Goal: Task Accomplishment & Management: Manage account settings

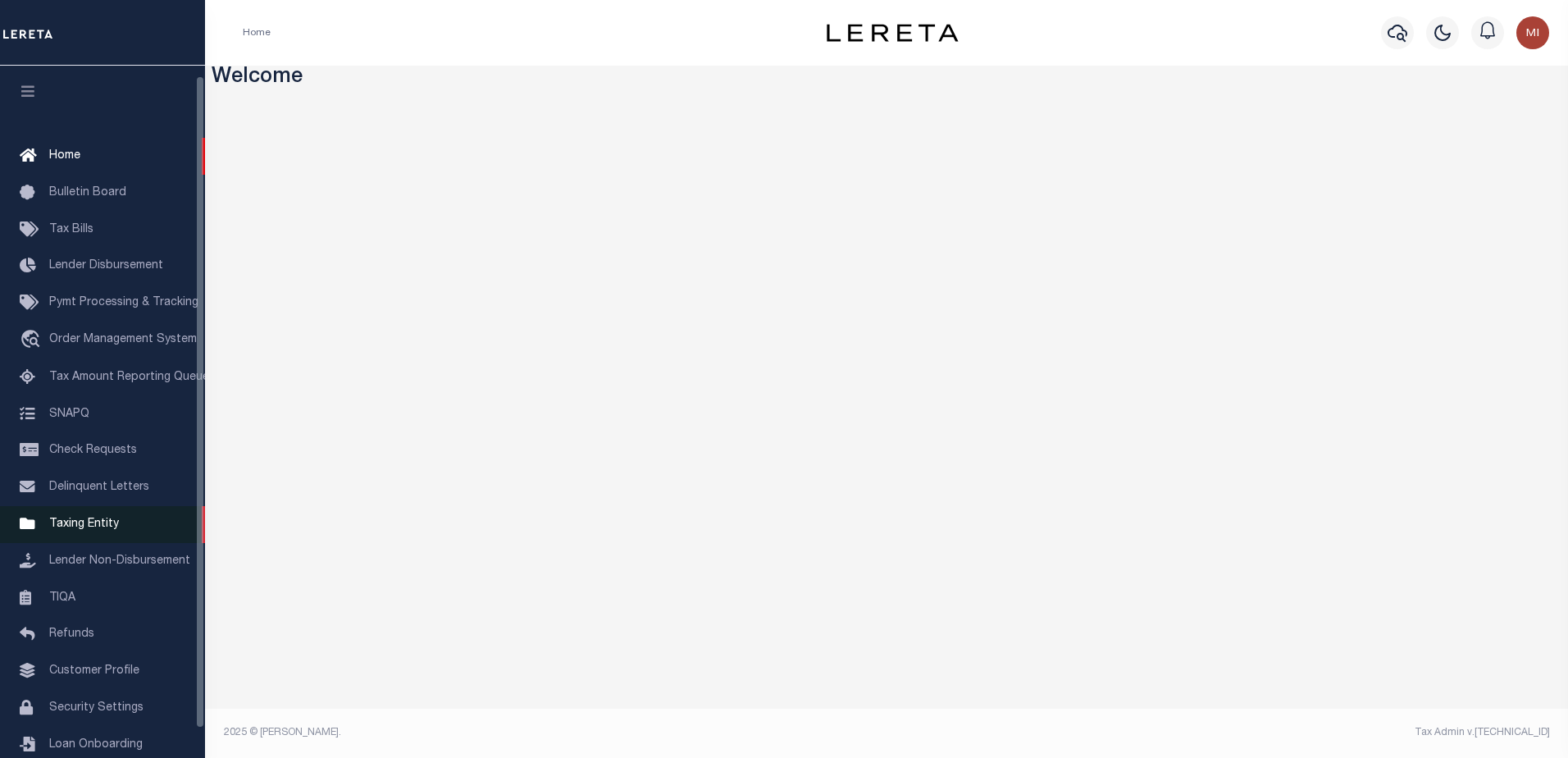
scroll to position [41, 0]
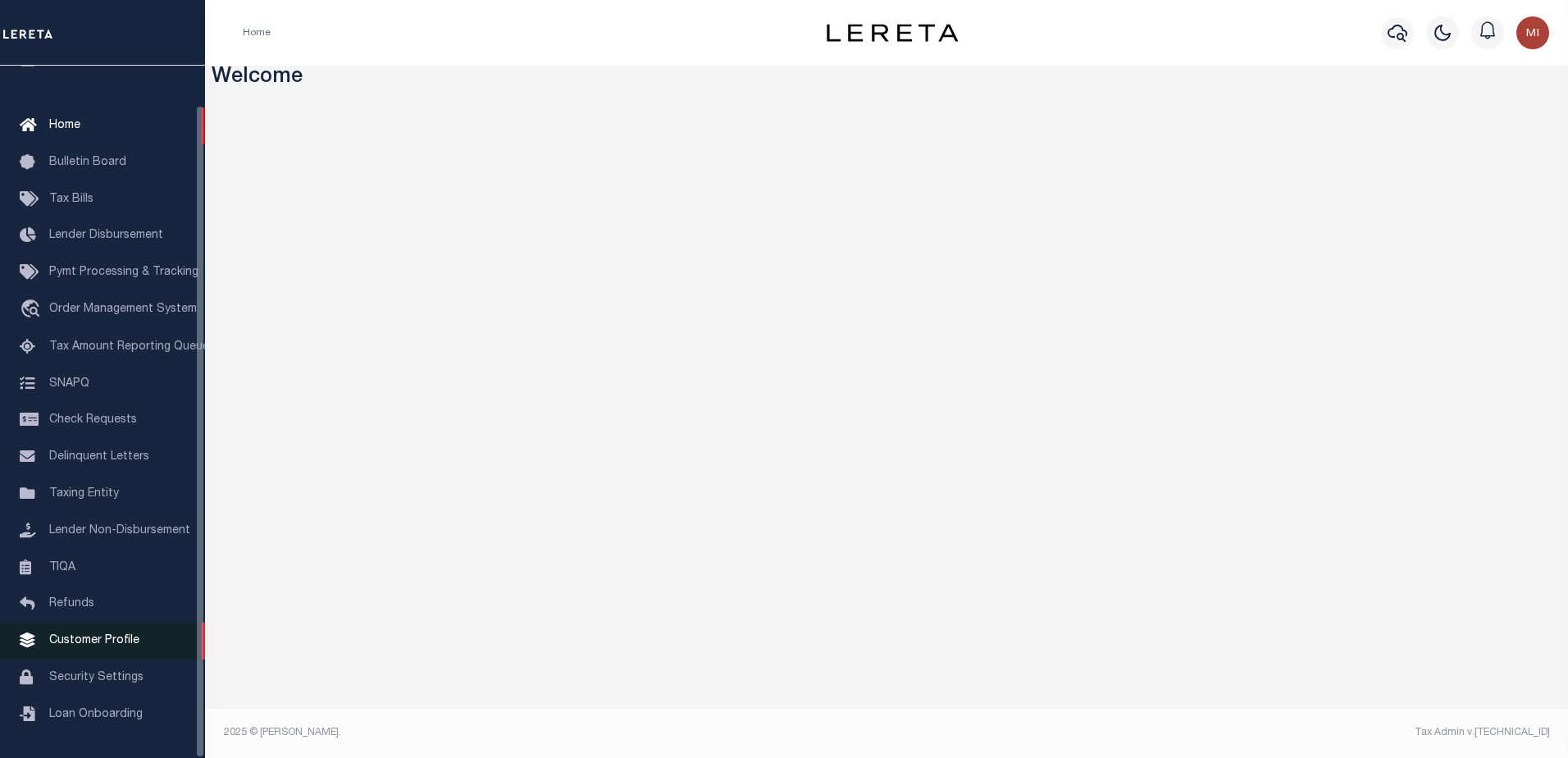
click at [78, 639] on span "Customer Profile" at bounding box center [94, 640] width 91 height 11
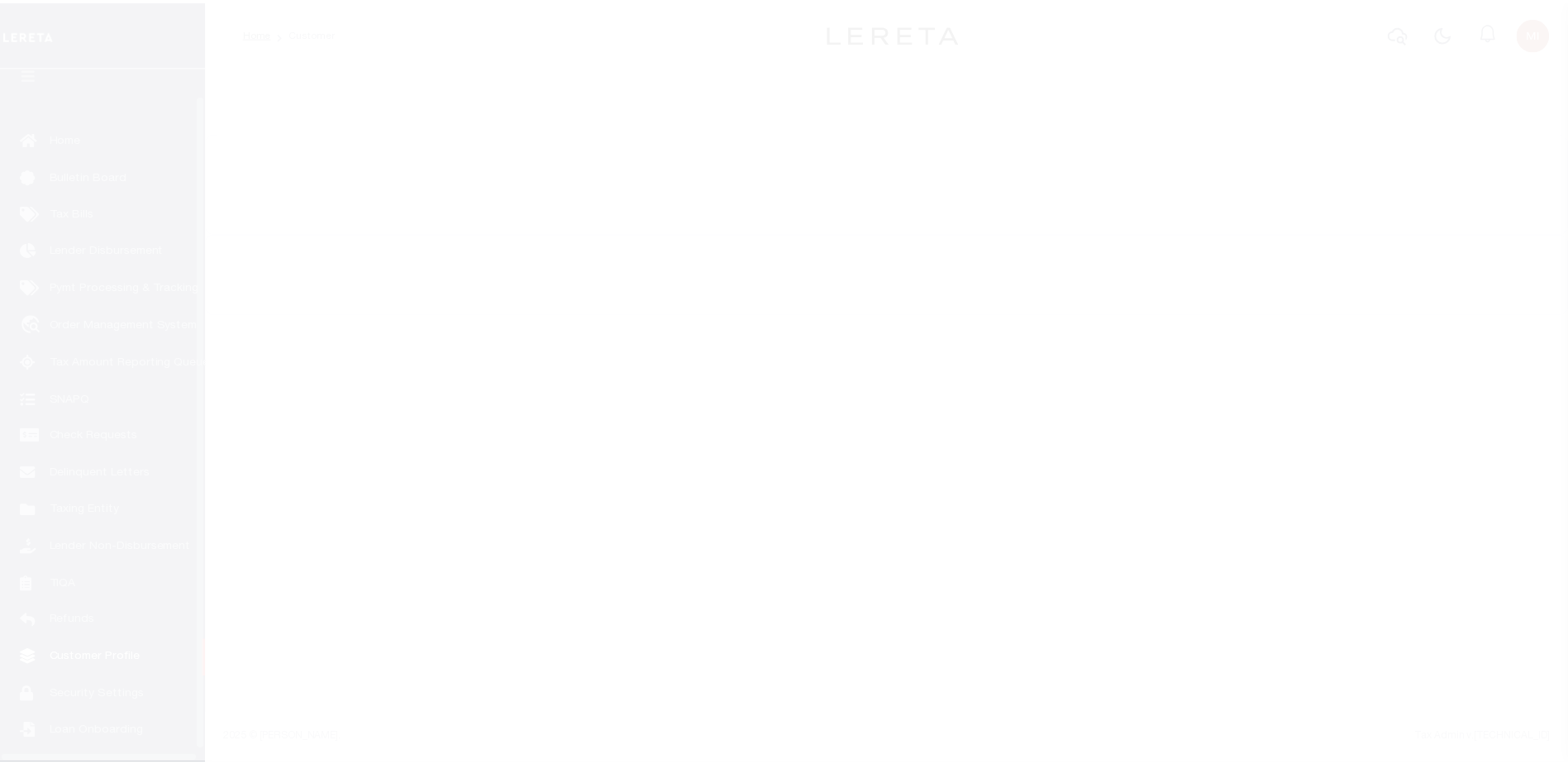
scroll to position [42, 0]
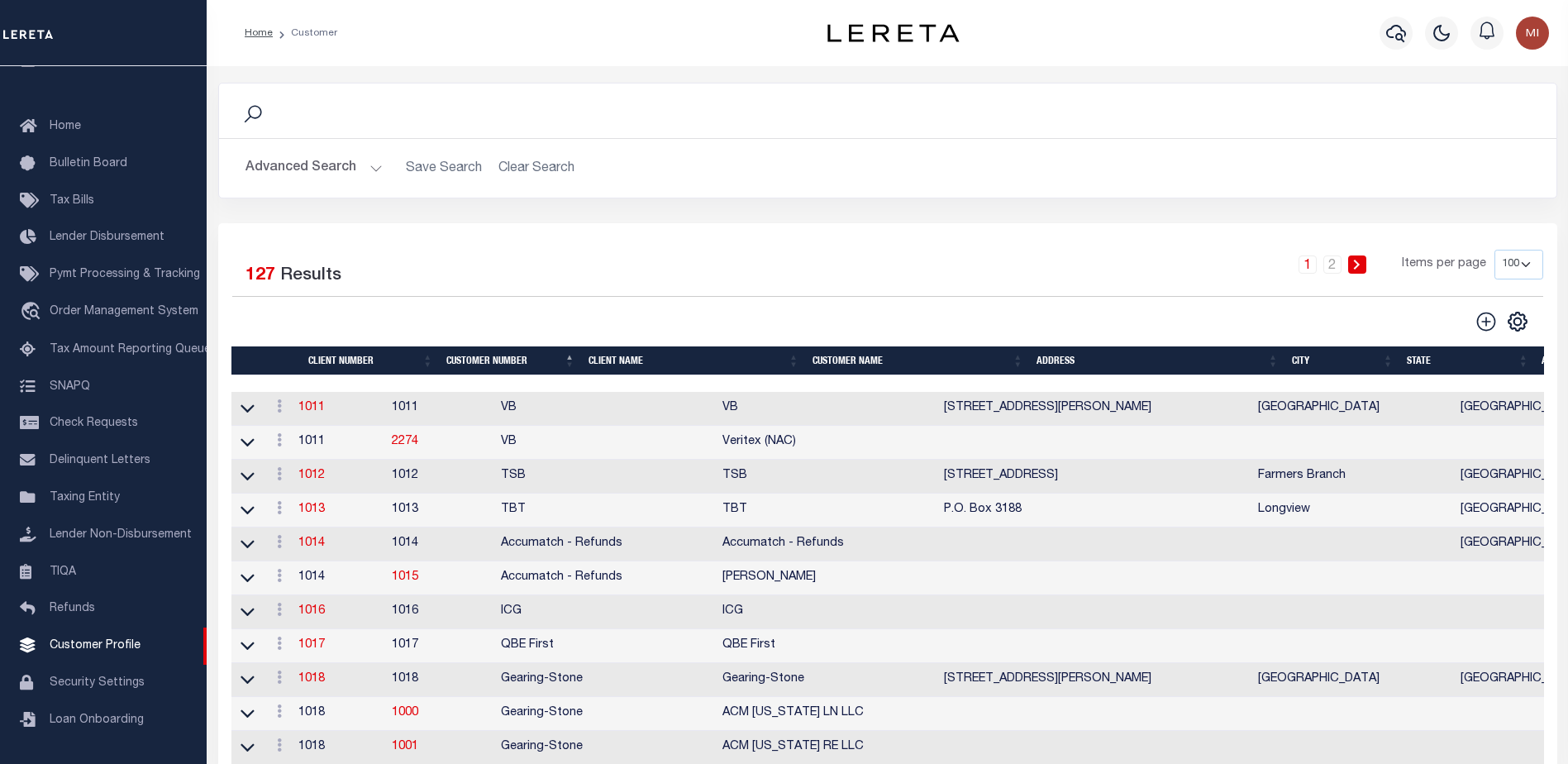
click at [335, 166] on button "Advanced Search" at bounding box center [314, 168] width 137 height 32
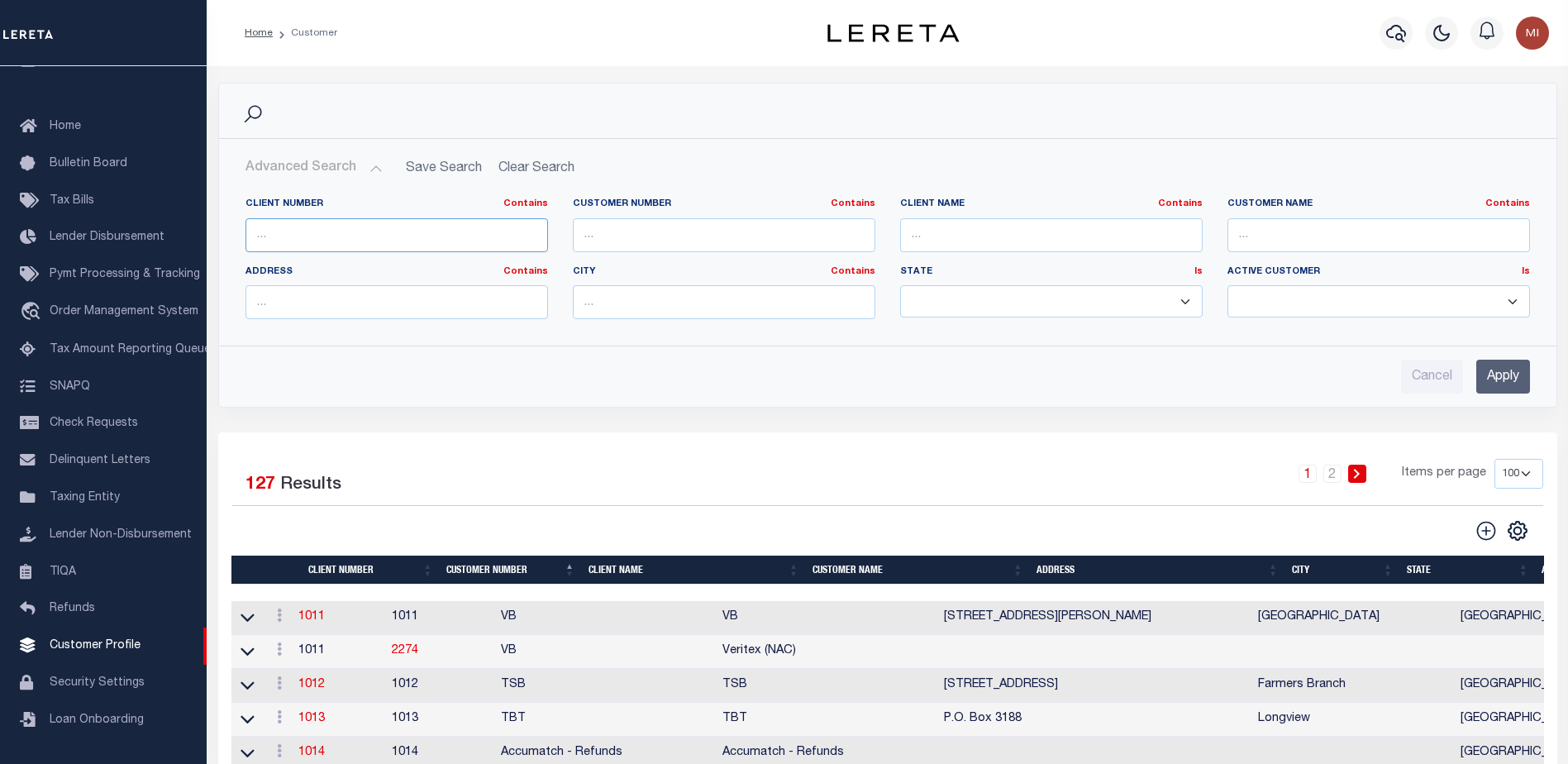
click at [364, 248] on input "text" at bounding box center [396, 235] width 302 height 34
type input "2198"
click at [1494, 378] on input "Apply" at bounding box center [1504, 376] width 54 height 34
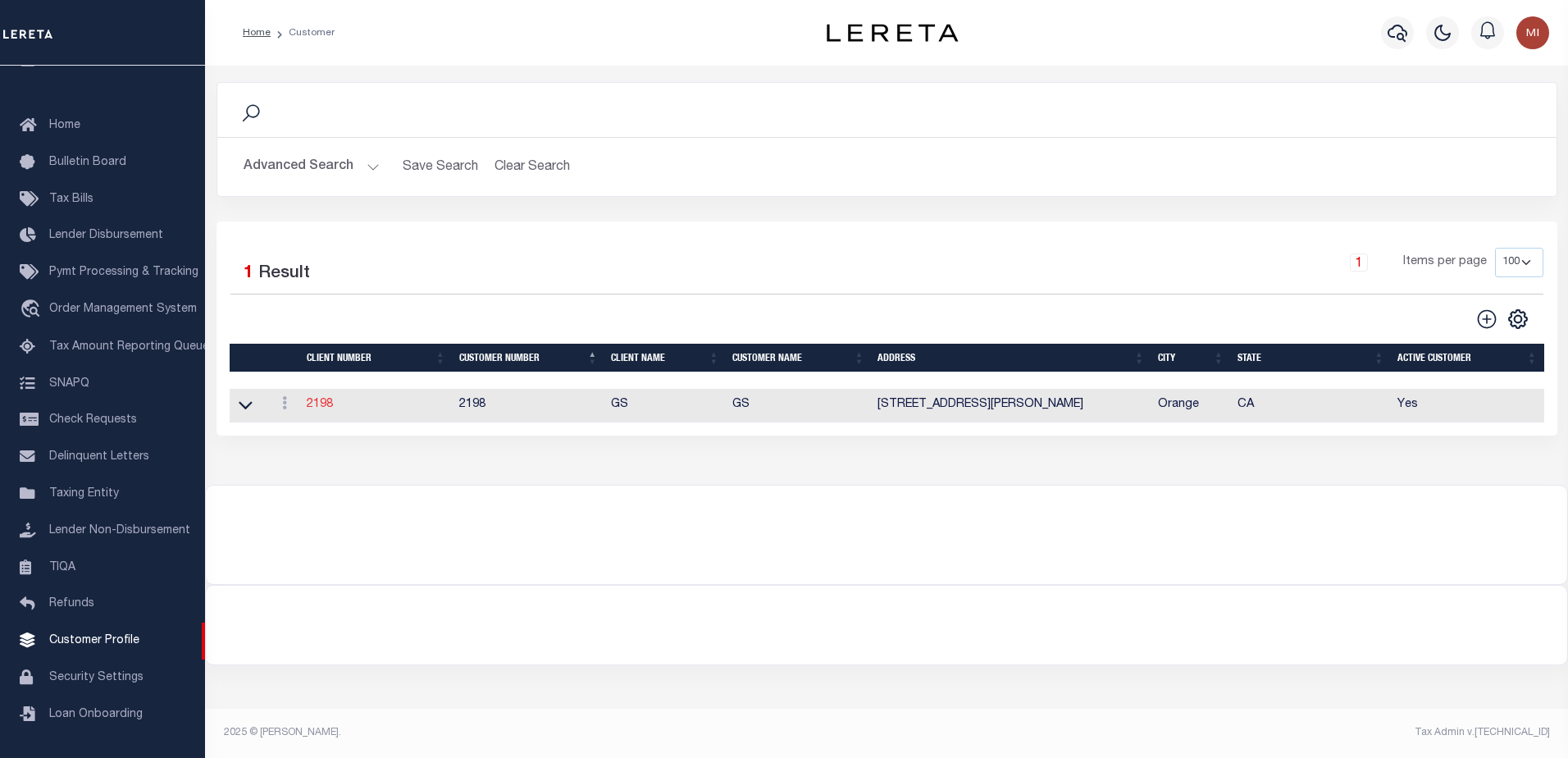
click at [312, 409] on link "2198" at bounding box center [320, 404] width 26 height 11
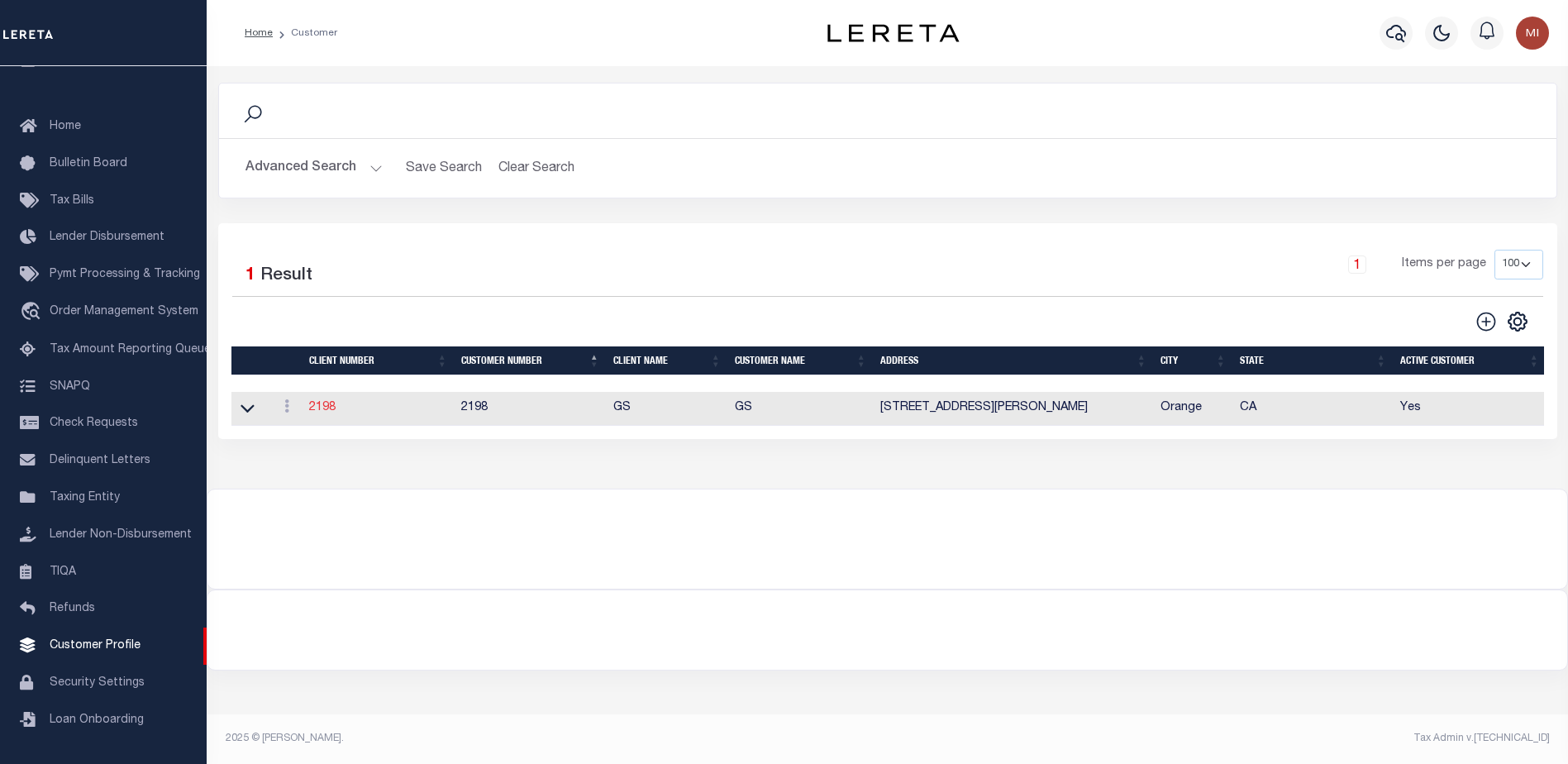
select select
type input "GS"
type input "2198"
type input "GS"
type input "[PERSON_NAME]"
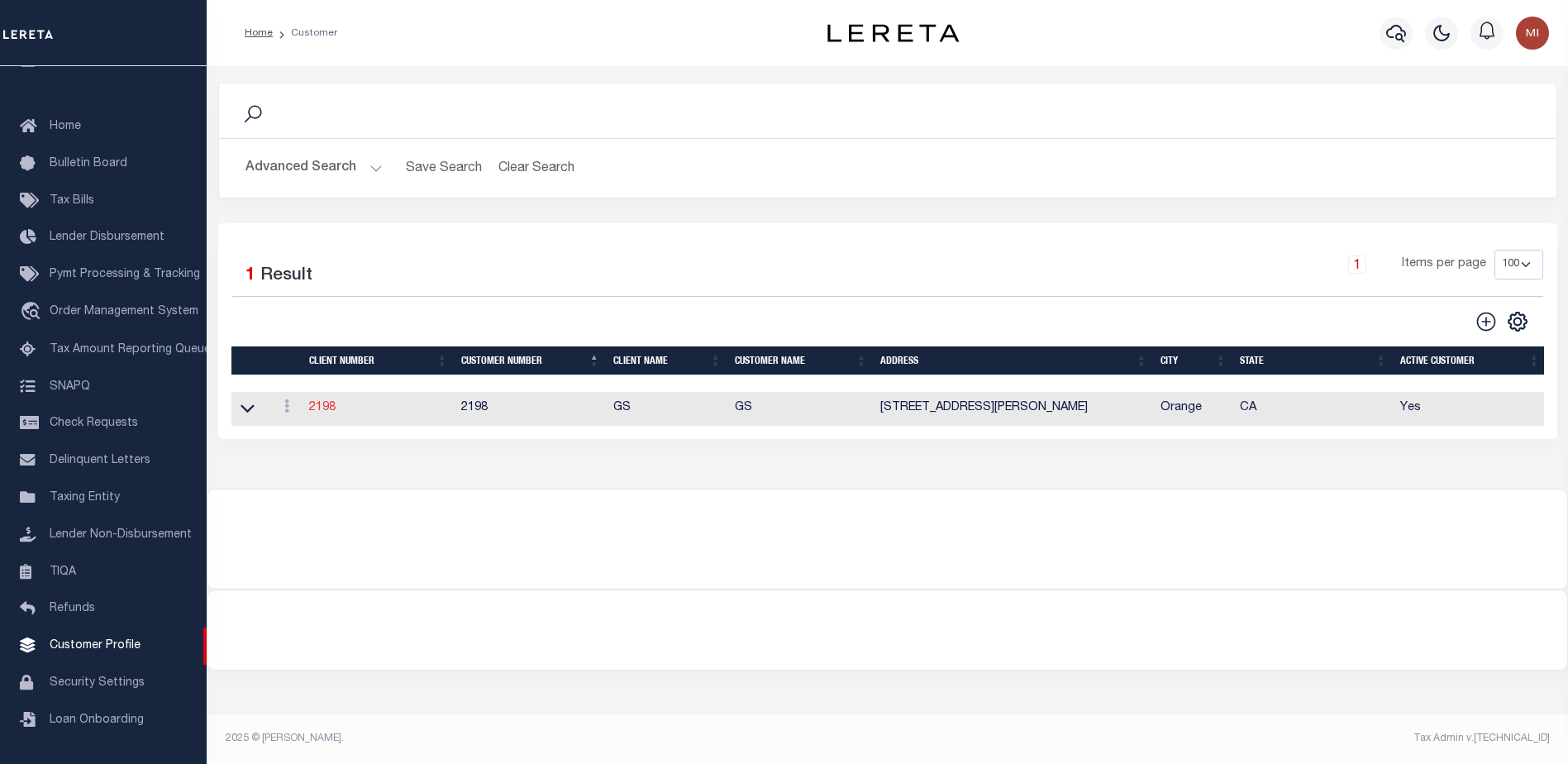
type input "Suttey"
select select "Mixed Portfolio"
type input "[PERSON_NAME]"
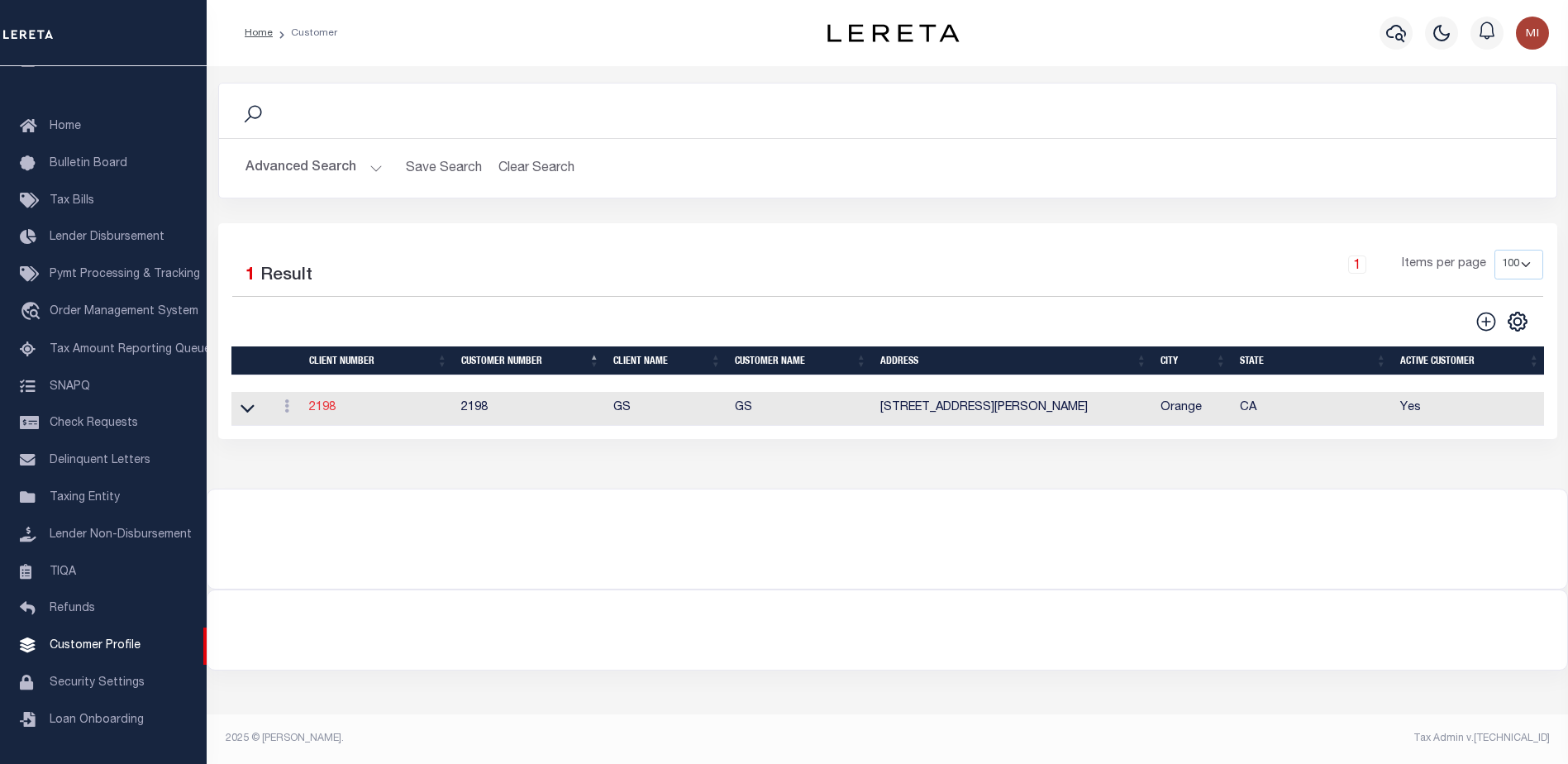
checkbox input "true"
select select
checkbox input "true"
type textarea "Minimum loan volume is charged annually, not monthly. 40 x 12 = 480 minimum loa…"
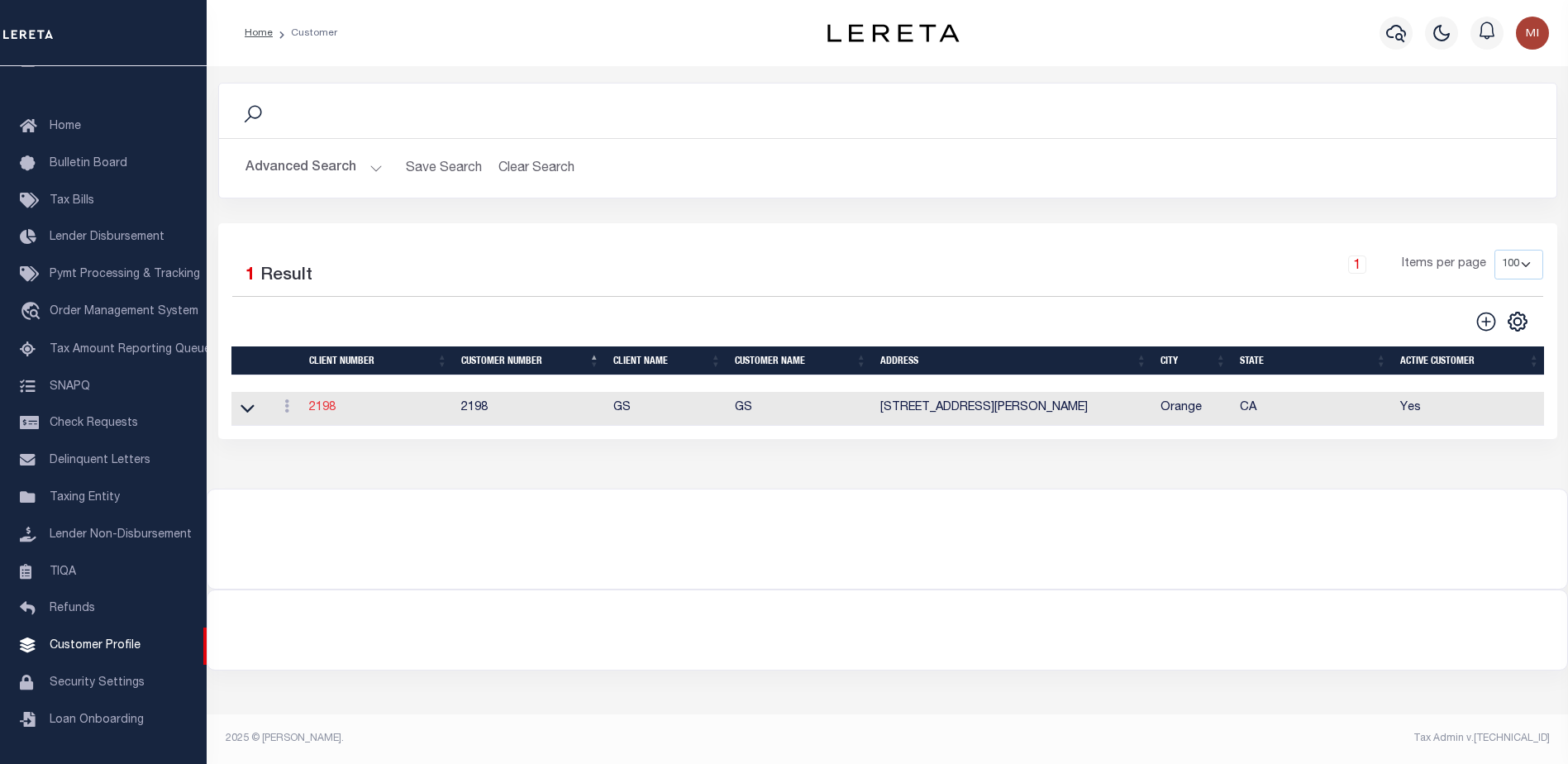
type input "40"
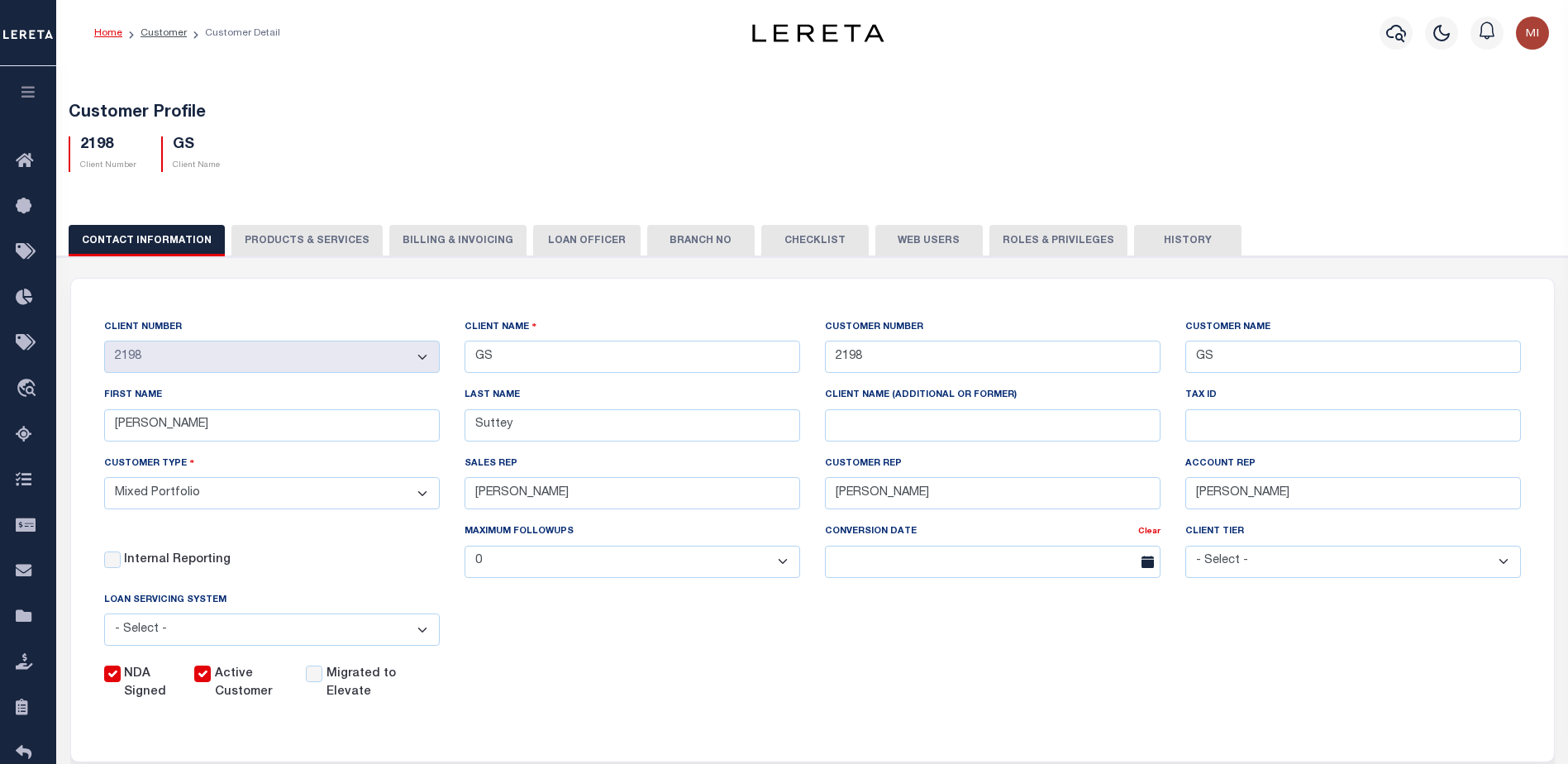
click at [306, 245] on button "PRODUCTS & SERVICES" at bounding box center [307, 241] width 151 height 31
select select "STX"
radio input "true"
checkbox input "true"
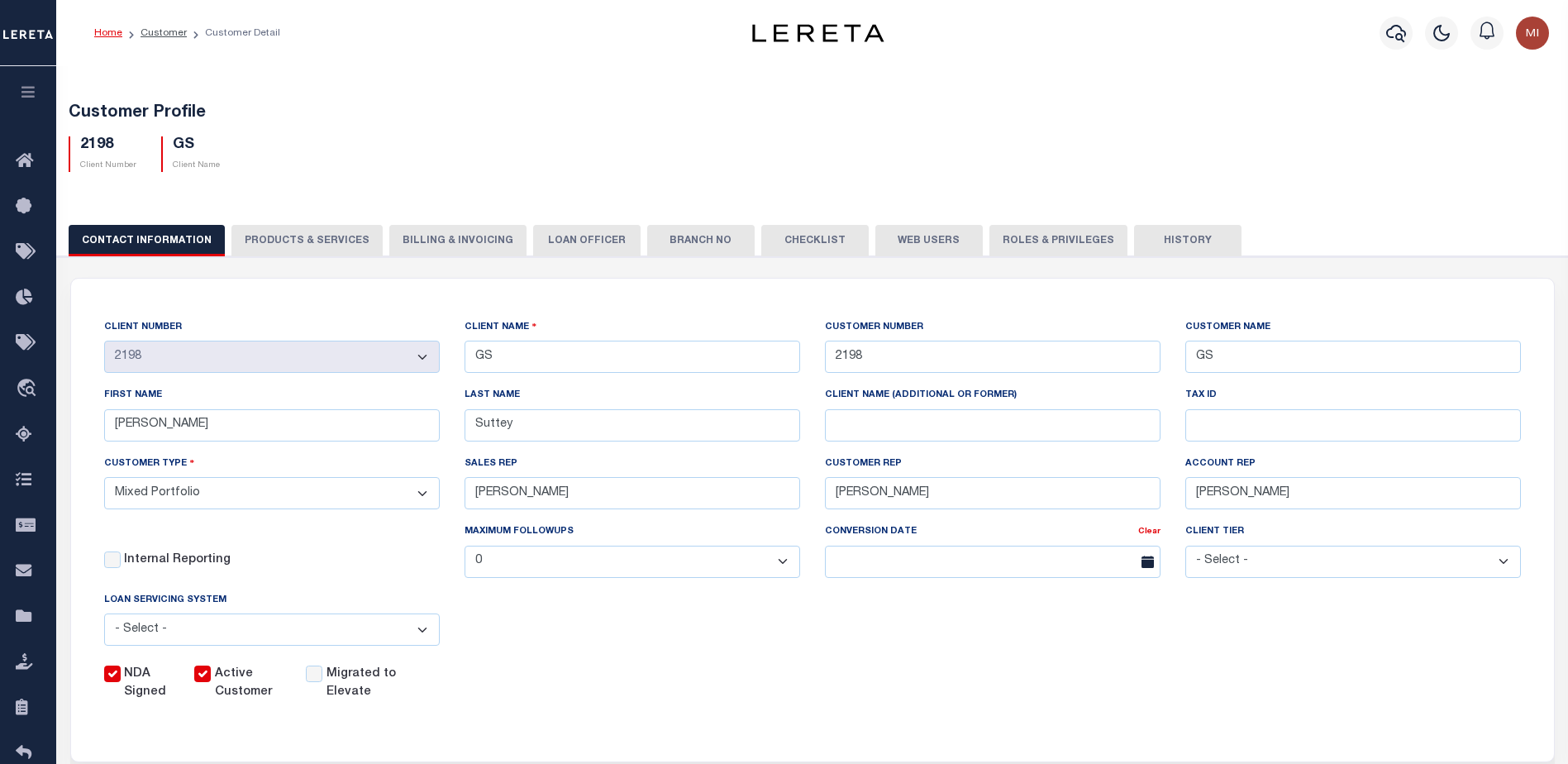
checkbox input "true"
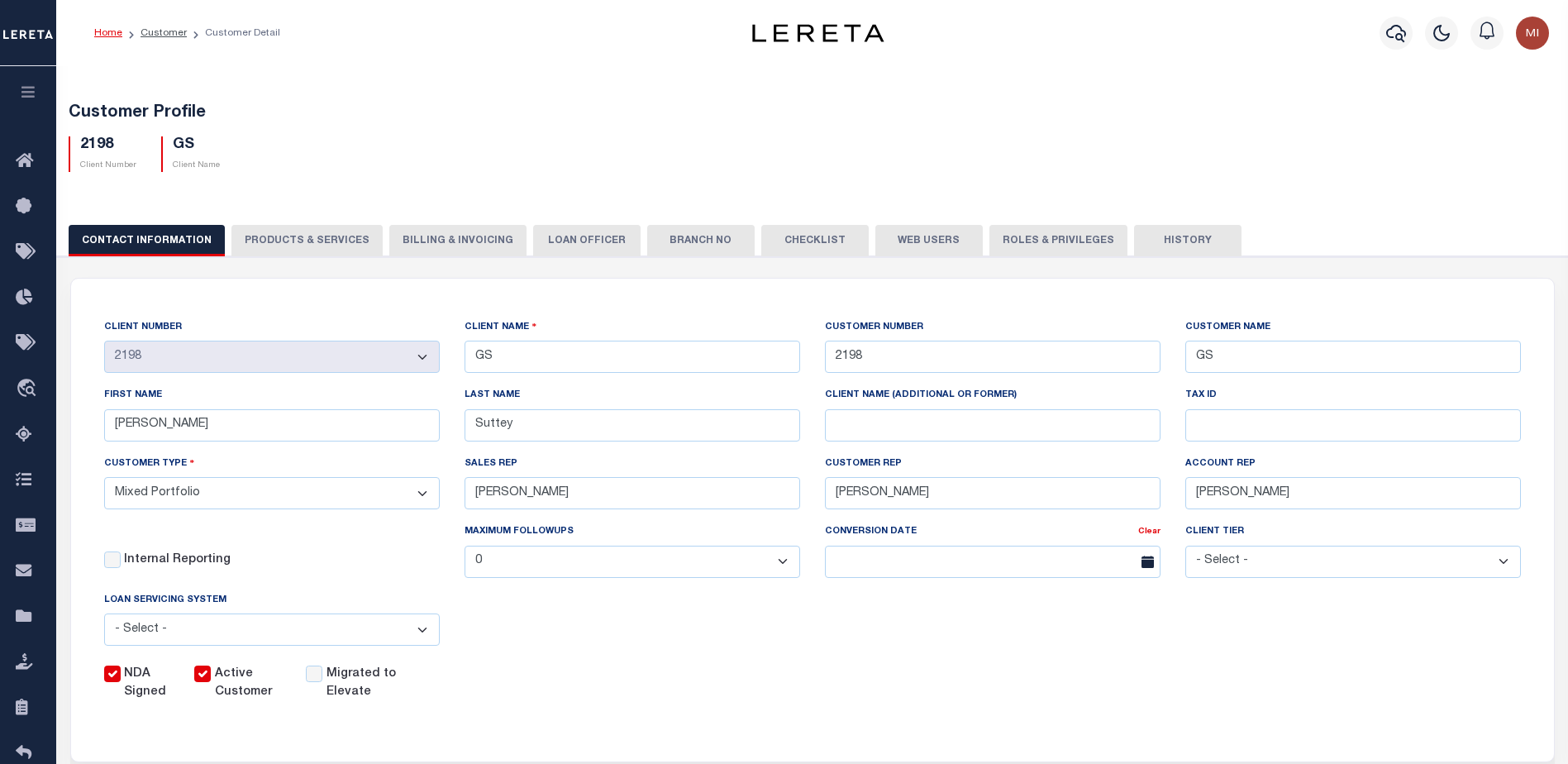
checkbox input "true"
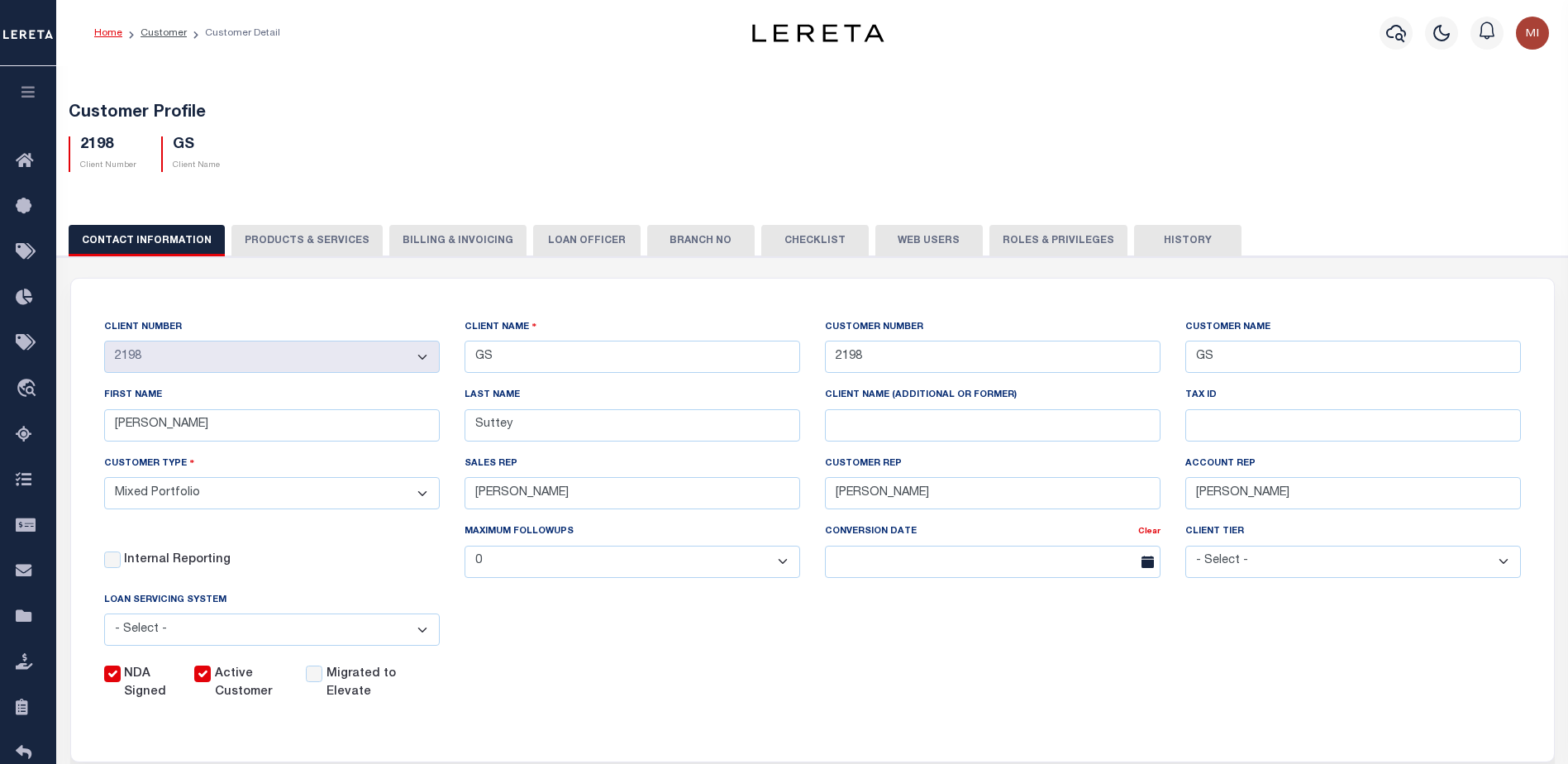
checkbox input "true"
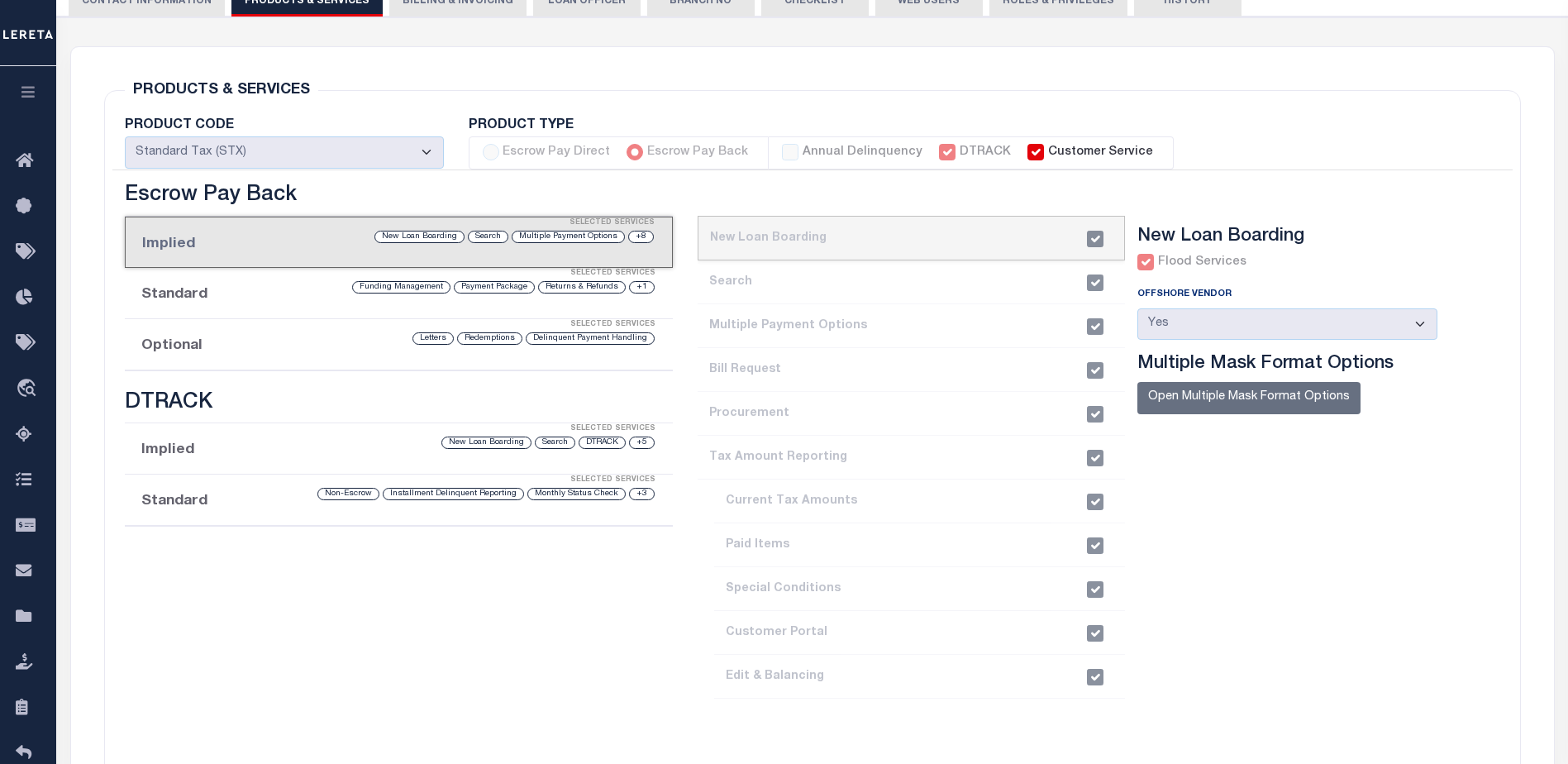
scroll to position [330, 0]
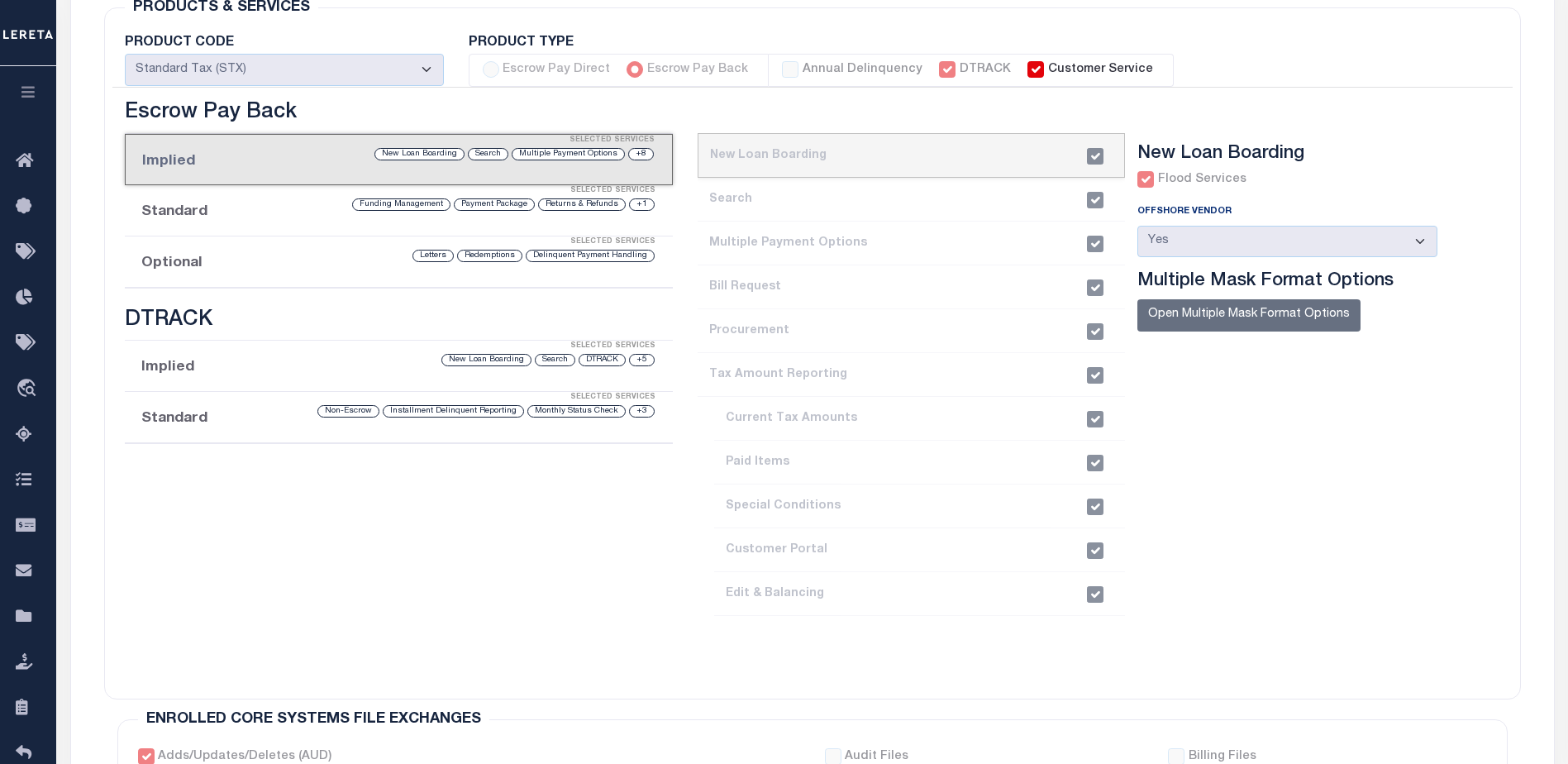
click at [241, 425] on li "Standard Selected Services +3 Monthly Status Check Installment Delinquent Repor…" at bounding box center [399, 417] width 548 height 51
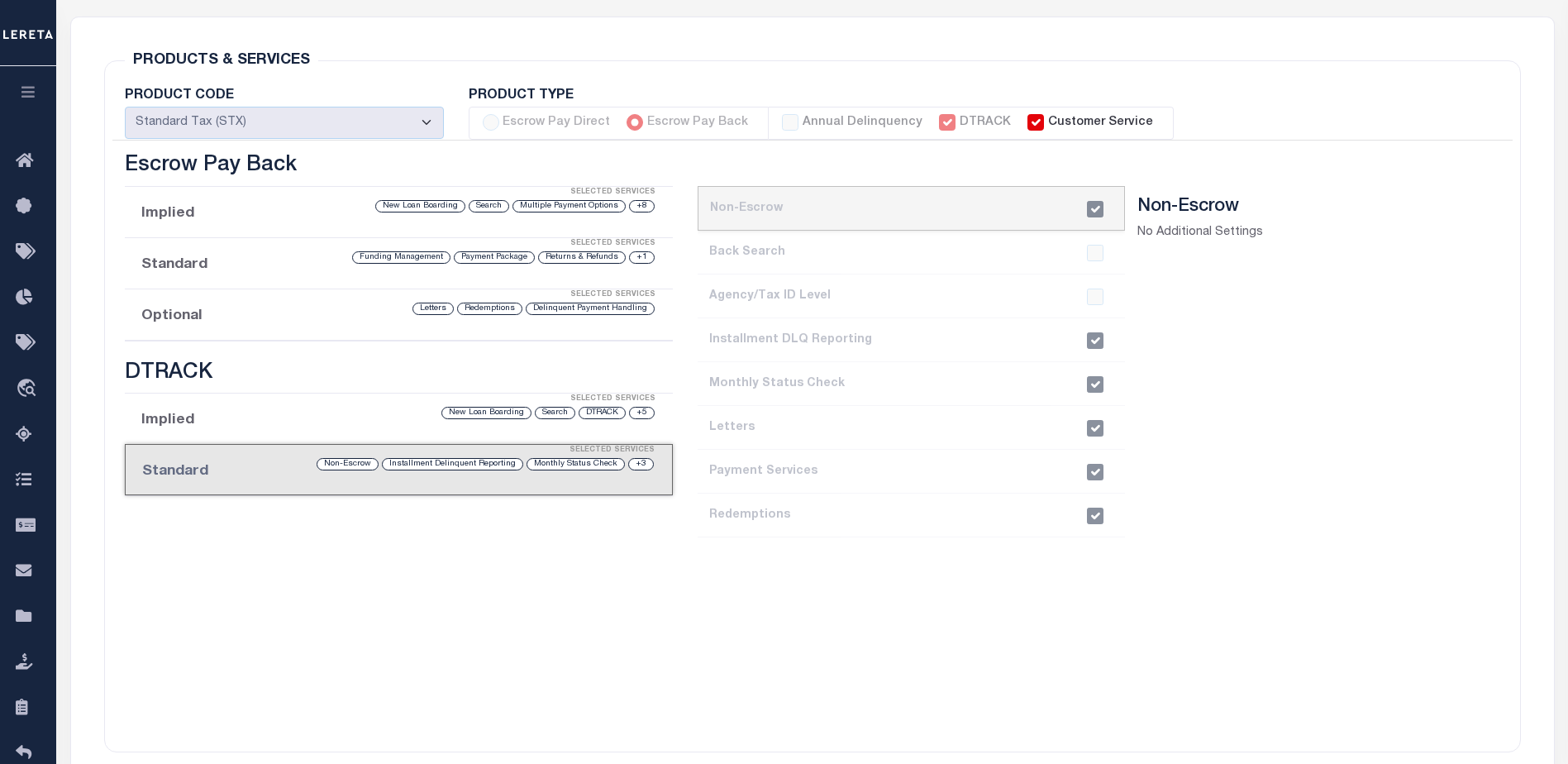
scroll to position [248, 0]
